Goal: Information Seeking & Learning: Learn about a topic

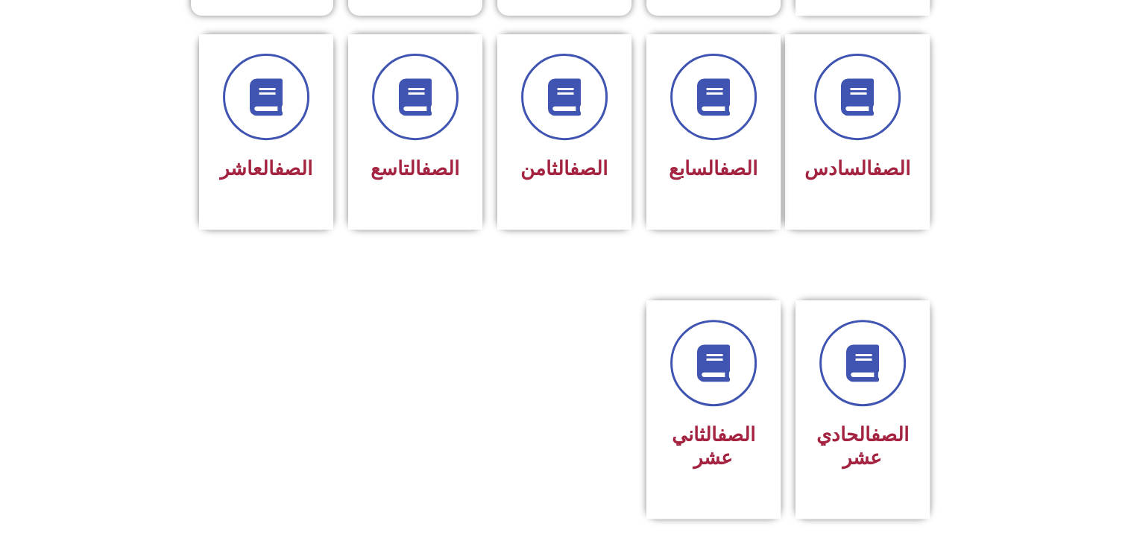
scroll to position [624, 0]
click at [834, 468] on div "الصف الحادي عشر" at bounding box center [862, 410] width 134 height 220
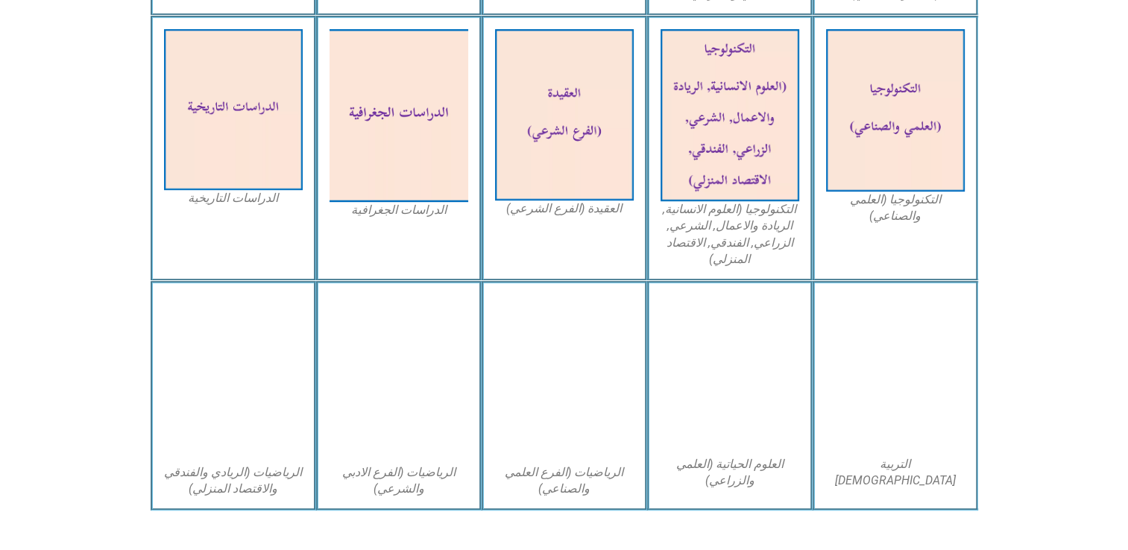
scroll to position [740, 0]
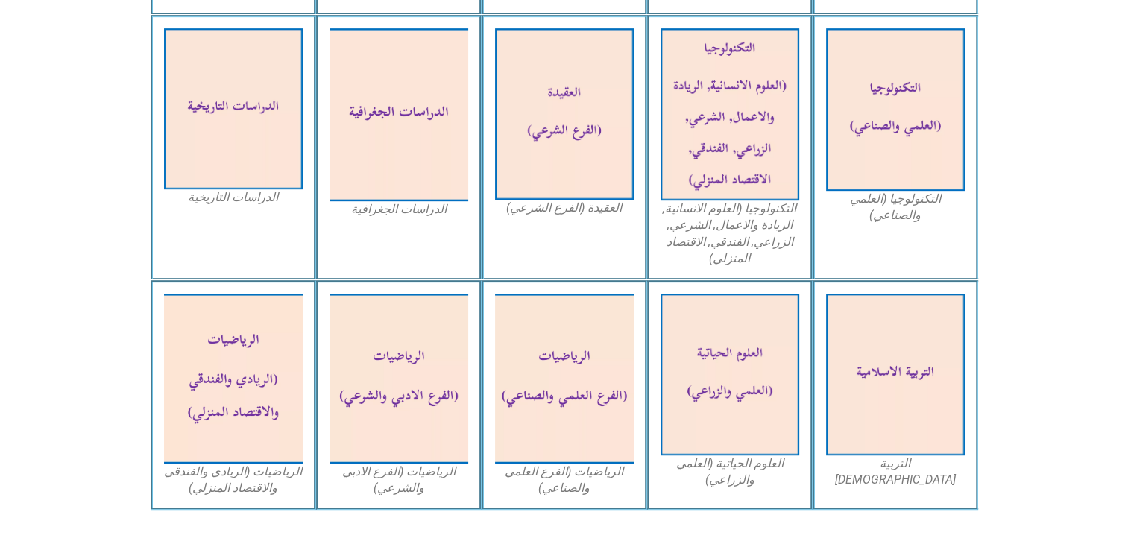
click at [679, 473] on figcaption "العلوم الحياتية (العلمي والزراعي)" at bounding box center [729, 472] width 139 height 34
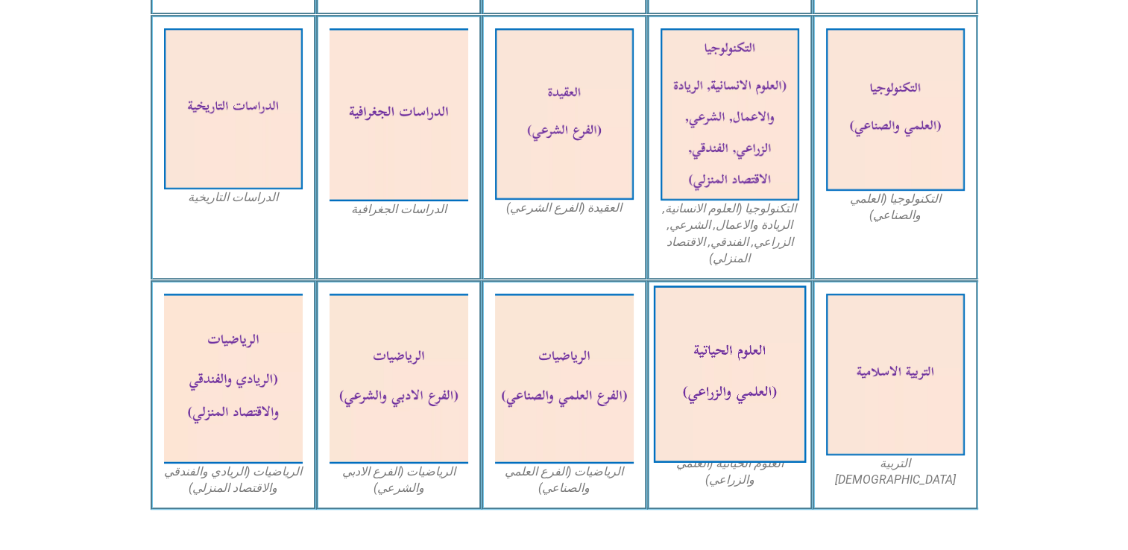
click at [709, 408] on img at bounding box center [729, 374] width 153 height 177
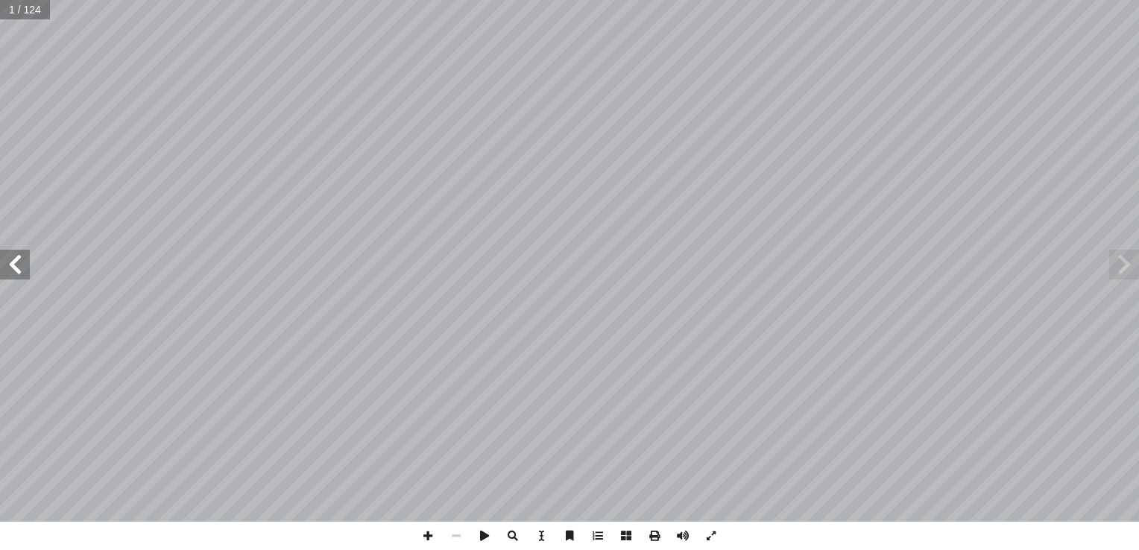
click at [1122, 268] on span at bounding box center [1124, 265] width 30 height 30
click at [660, 365] on div "العـــلوم الحياتيـــة ا) ً د. [PERSON_NAME] (منسق بو الطيب أ ا . [PERSON_NAME] …" at bounding box center [569, 261] width 1139 height 522
click at [22, 270] on span at bounding box center [15, 265] width 30 height 30
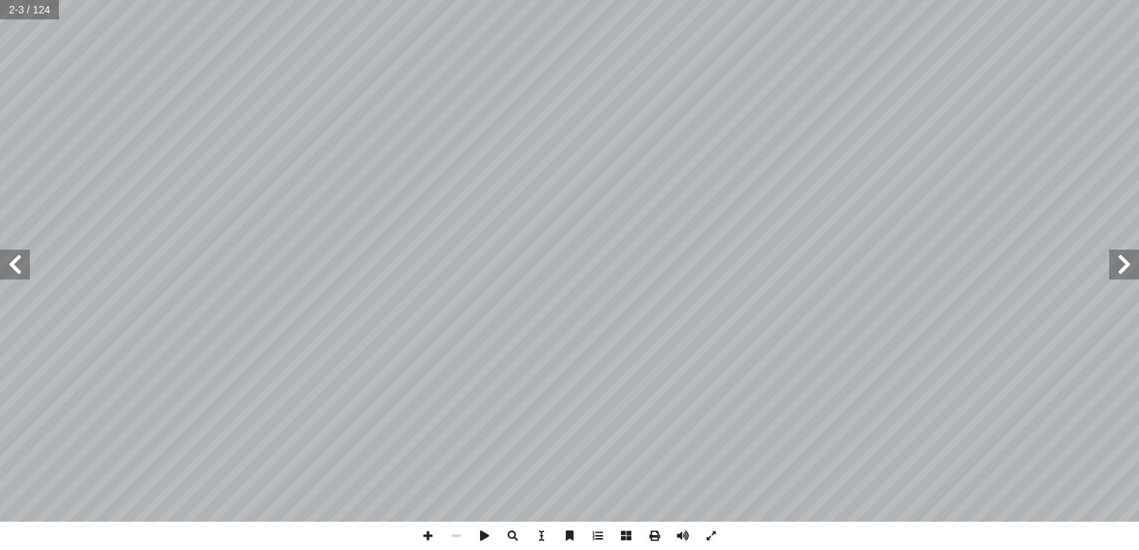
click at [22, 270] on span at bounding box center [15, 265] width 30 height 30
